Goal: Use online tool/utility

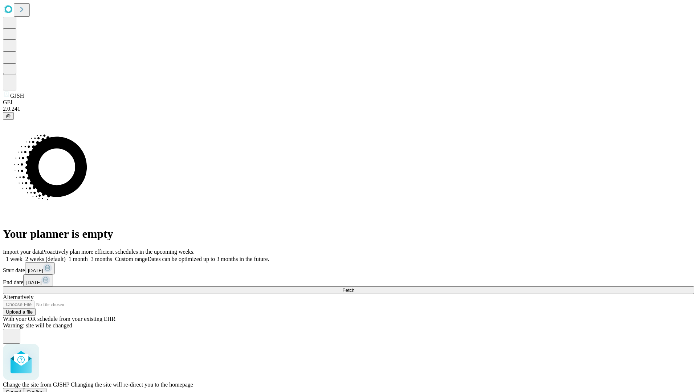
click at [44, 389] on span "Confirm" at bounding box center [35, 391] width 17 height 5
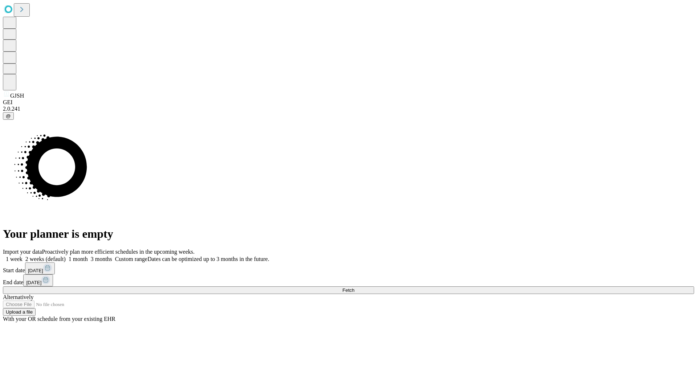
click at [23, 256] on label "1 week" at bounding box center [13, 259] width 20 height 6
click at [354, 288] on span "Fetch" at bounding box center [349, 290] width 12 height 5
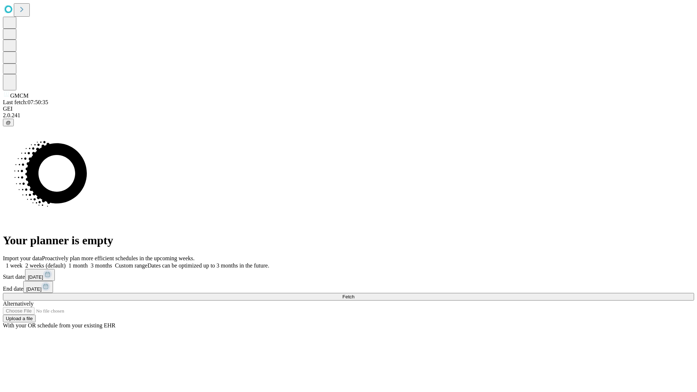
click at [23, 263] on label "1 week" at bounding box center [13, 266] width 20 height 6
click at [354, 294] on span "Fetch" at bounding box center [349, 296] width 12 height 5
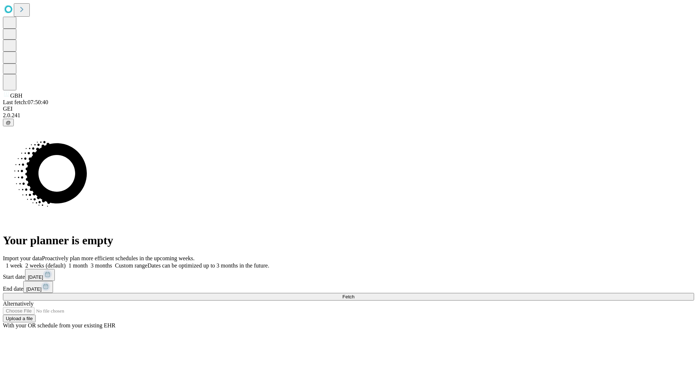
click at [23, 263] on label "1 week" at bounding box center [13, 266] width 20 height 6
click at [354, 294] on span "Fetch" at bounding box center [349, 296] width 12 height 5
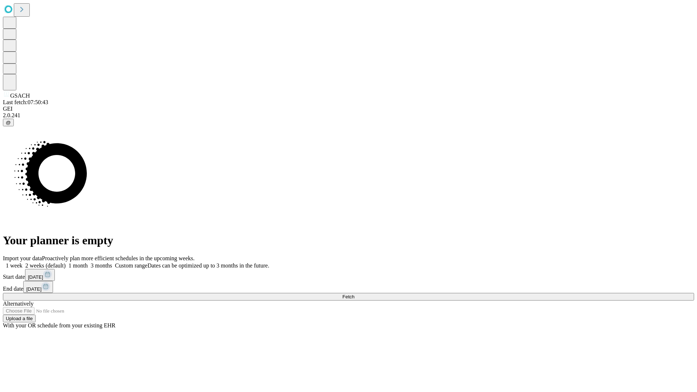
click at [23, 263] on label "1 week" at bounding box center [13, 266] width 20 height 6
click at [354, 294] on span "Fetch" at bounding box center [349, 296] width 12 height 5
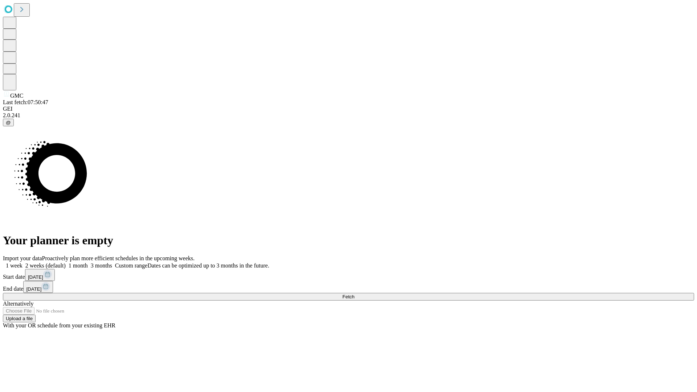
click at [23, 263] on label "1 week" at bounding box center [13, 266] width 20 height 6
click at [354, 294] on span "Fetch" at bounding box center [349, 296] width 12 height 5
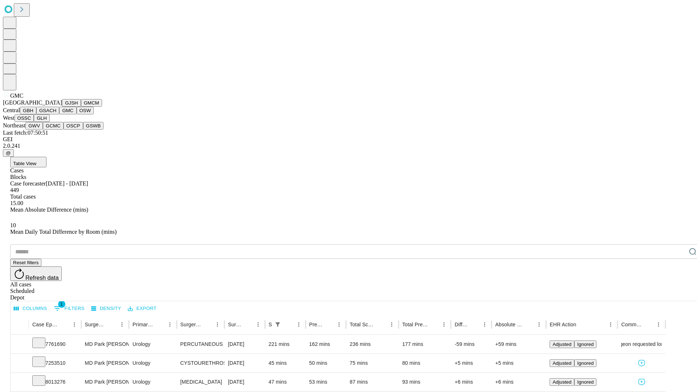
click at [77, 114] on button "OSW" at bounding box center [85, 111] width 17 height 8
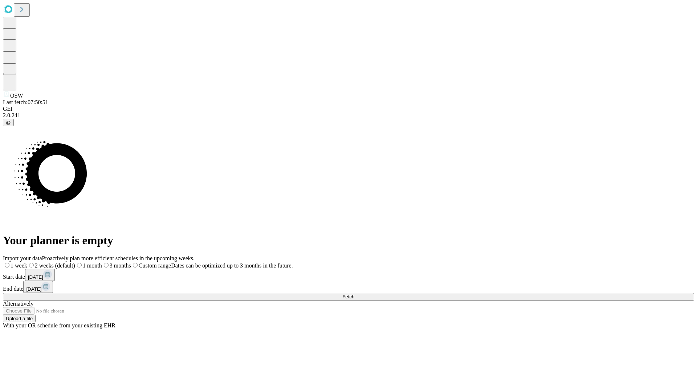
click at [27, 263] on label "1 week" at bounding box center [15, 266] width 24 height 6
click at [354, 294] on span "Fetch" at bounding box center [349, 296] width 12 height 5
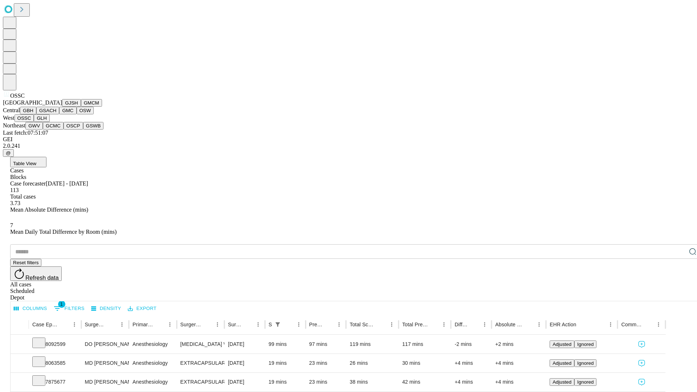
click at [49, 122] on button "GLH" at bounding box center [42, 118] width 16 height 8
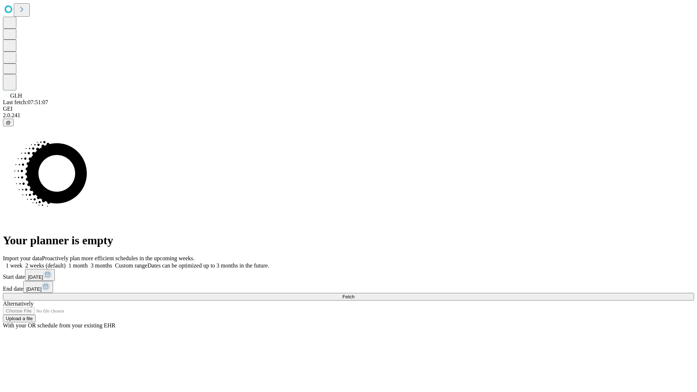
click at [23, 263] on label "1 week" at bounding box center [13, 266] width 20 height 6
click at [354, 294] on span "Fetch" at bounding box center [349, 296] width 12 height 5
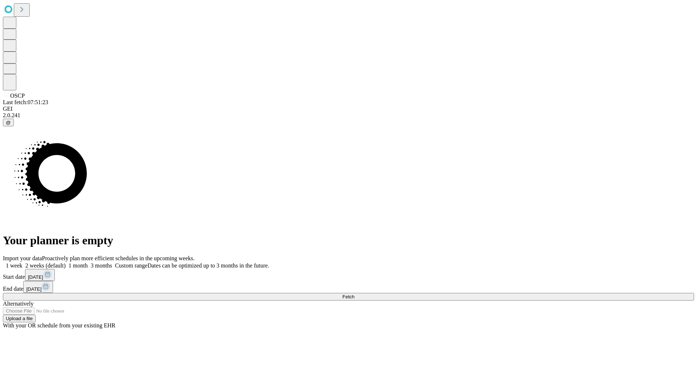
click at [23, 263] on label "1 week" at bounding box center [13, 266] width 20 height 6
click at [354, 294] on span "Fetch" at bounding box center [349, 296] width 12 height 5
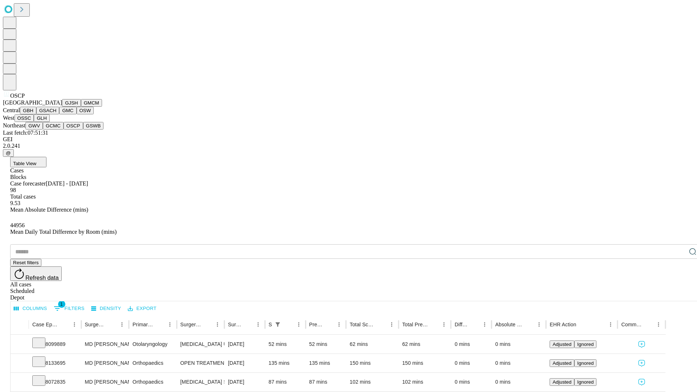
click at [83, 130] on button "GSWB" at bounding box center [93, 126] width 21 height 8
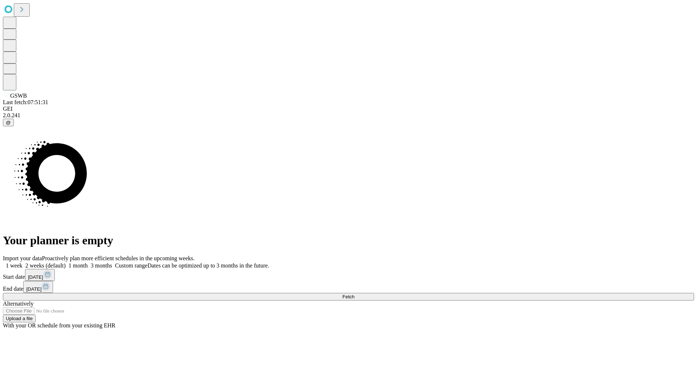
click at [354, 294] on span "Fetch" at bounding box center [349, 296] width 12 height 5
